Goal: Information Seeking & Learning: Check status

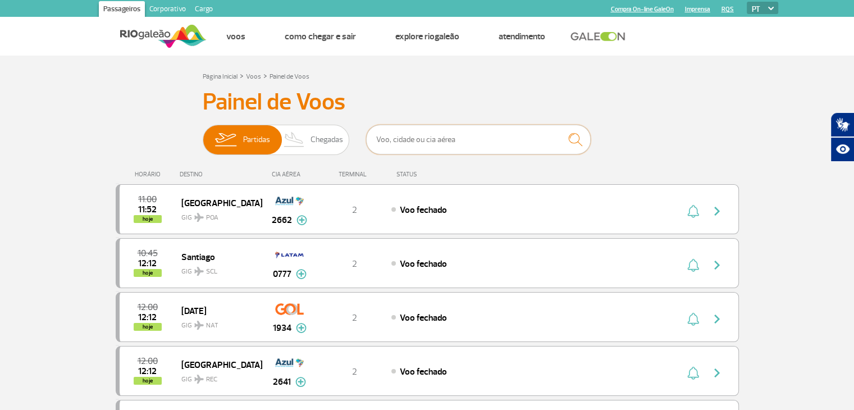
click at [431, 140] on input "text" at bounding box center [478, 140] width 225 height 30
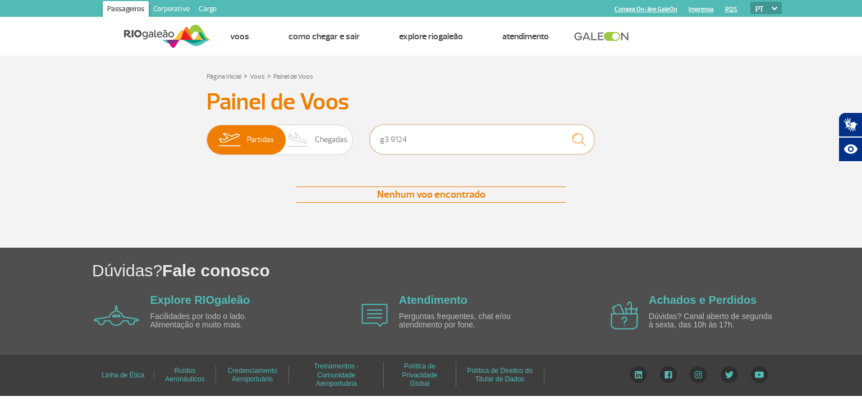
drag, startPoint x: 385, startPoint y: 134, endPoint x: 373, endPoint y: 136, distance: 12.0
click at [373, 136] on input "g3 9124" at bounding box center [482, 140] width 225 height 30
type input "G3 9124"
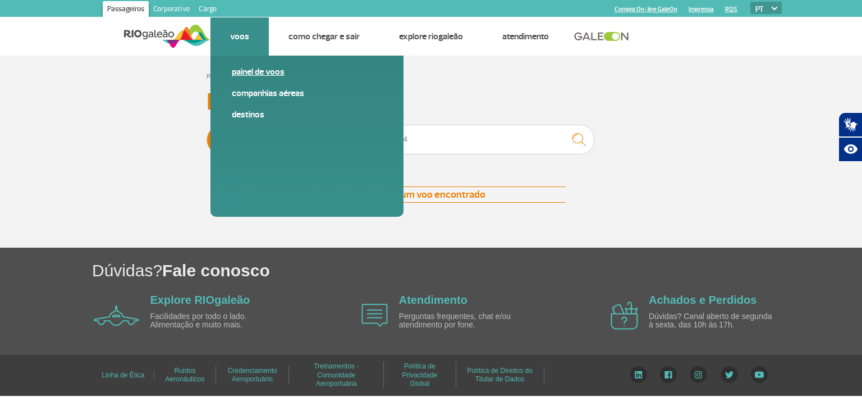
click at [259, 71] on link "Painel de voos" at bounding box center [307, 72] width 150 height 12
click at [245, 73] on link "Painel de voos" at bounding box center [307, 72] width 150 height 12
click at [238, 67] on link "Painel de voos" at bounding box center [307, 72] width 150 height 12
click at [250, 72] on link "Painel de voos" at bounding box center [307, 72] width 150 height 12
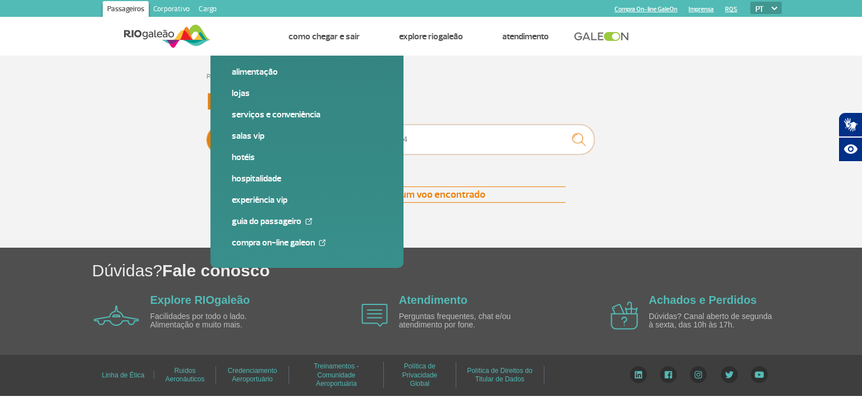
drag, startPoint x: 418, startPoint y: 142, endPoint x: 326, endPoint y: 126, distance: 93.4
click at [315, 129] on div "Partidas Chegadas G3 9124" at bounding box center [431, 142] width 449 height 34
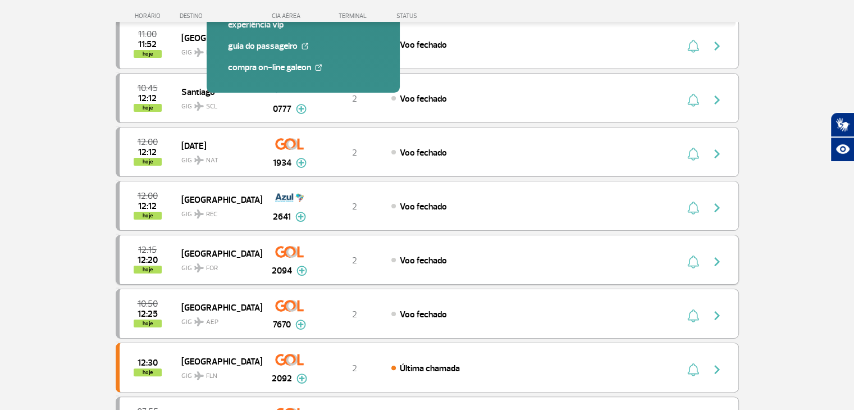
scroll to position [225, 0]
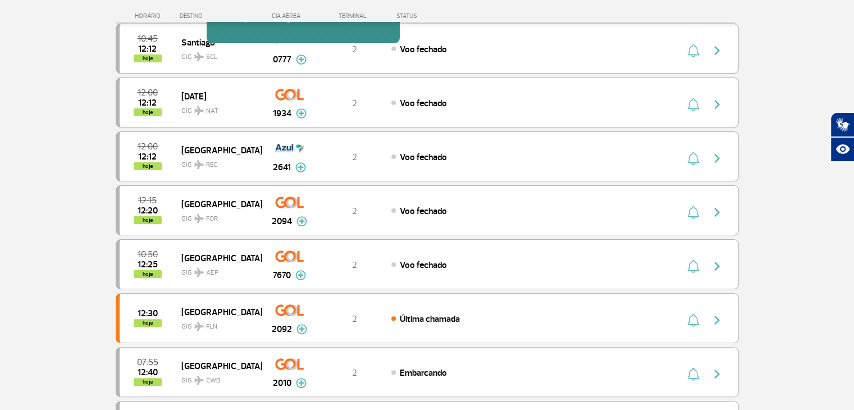
drag, startPoint x: 38, startPoint y: 171, endPoint x: 46, endPoint y: 178, distance: 10.8
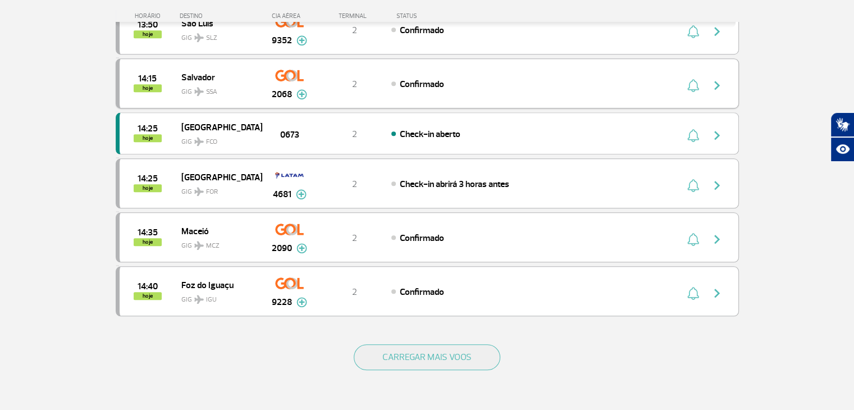
scroll to position [955, 0]
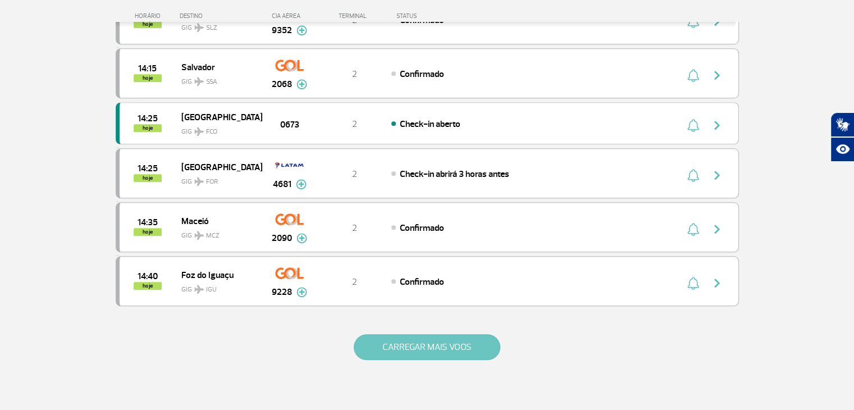
click at [431, 341] on button "CARREGAR MAIS VOOS" at bounding box center [427, 347] width 147 height 26
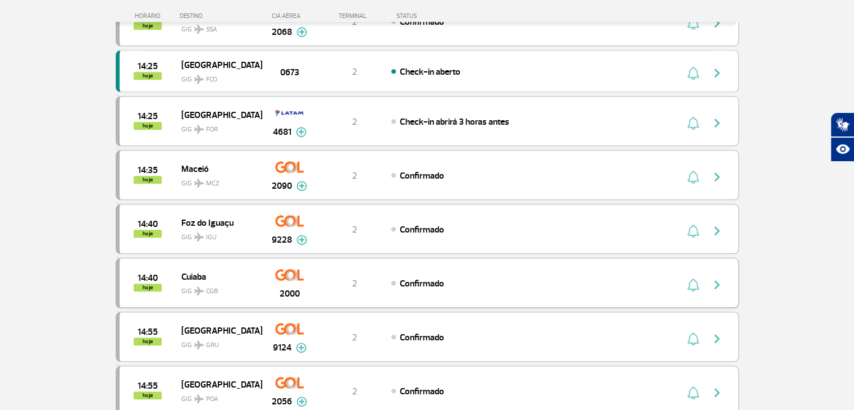
scroll to position [1011, 0]
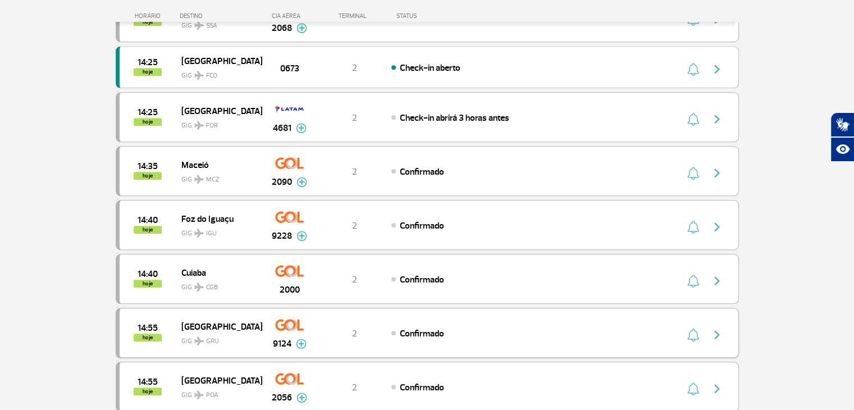
click at [717, 328] on img "button" at bounding box center [716, 334] width 13 height 13
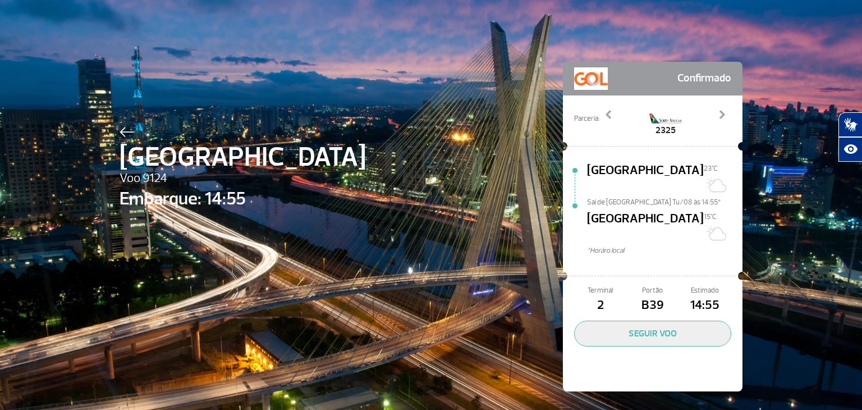
click at [777, 31] on div "São Paulo Voo 9124 Embarque: 14:55 Confirmado Parceria: 2325 4028 4071 9256 925…" at bounding box center [431, 209] width 862 height 419
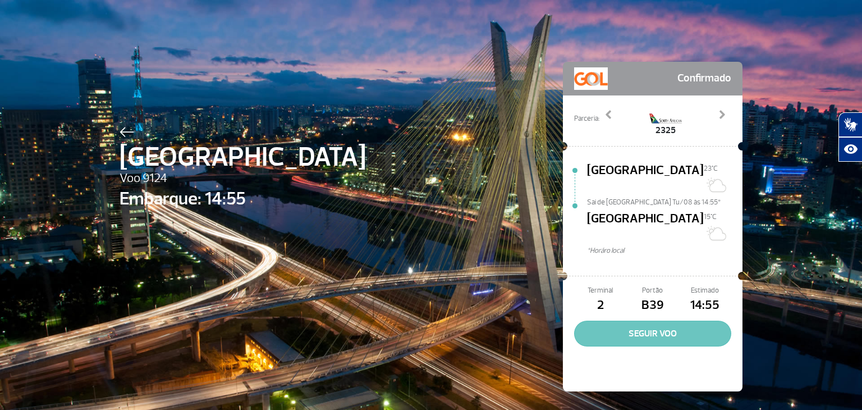
click at [635, 321] on button "SEGUIR VOO" at bounding box center [652, 334] width 157 height 26
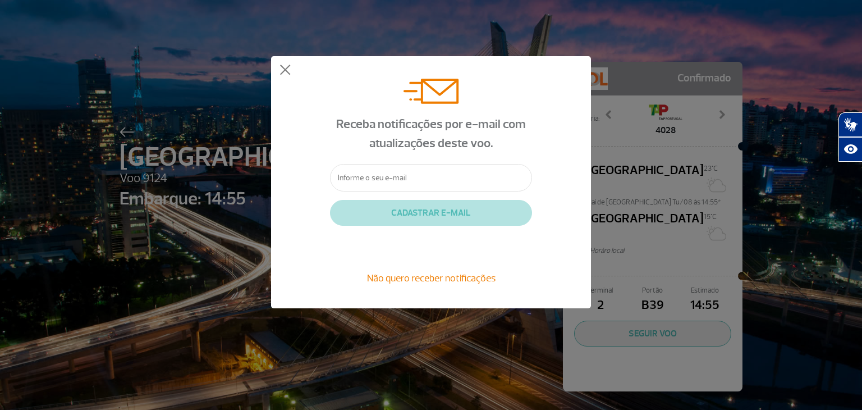
click at [567, 70] on div "Receba notificações por e-mail com atualizações deste voo. CADASTRAR E-MAIL Não…" at bounding box center [431, 182] width 320 height 252
click at [281, 66] on button at bounding box center [285, 70] width 11 height 11
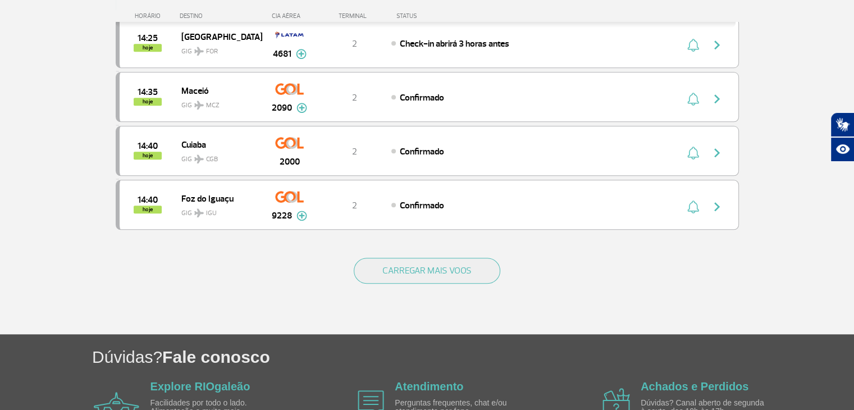
scroll to position [1067, 0]
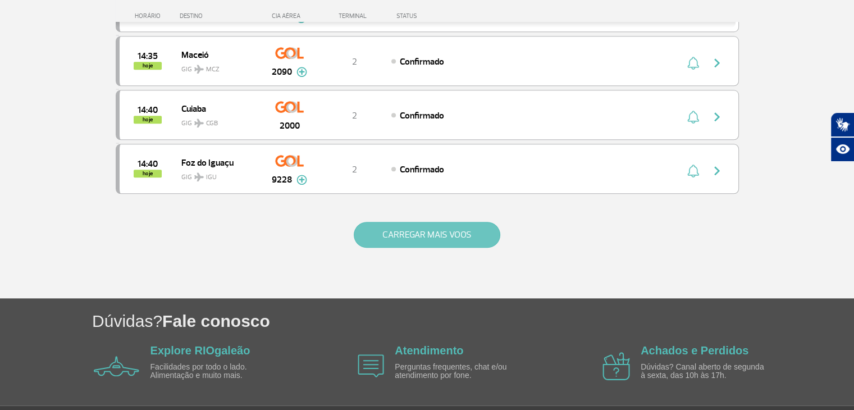
click at [413, 225] on button "CARREGAR MAIS VOOS" at bounding box center [427, 235] width 147 height 26
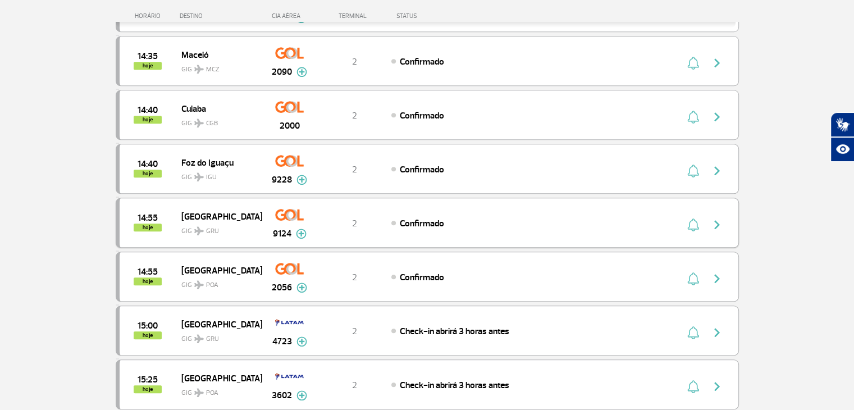
click at [718, 218] on img "button" at bounding box center [716, 224] width 13 height 13
